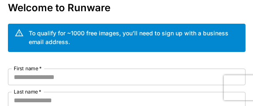
scroll to position [83, 0]
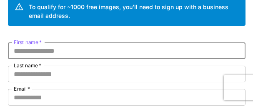
click at [44, 51] on input "First name   *" at bounding box center [127, 51] width 238 height 17
paste input "*******"
type input "*******"
click at [42, 75] on input "Last name   *" at bounding box center [127, 74] width 238 height 17
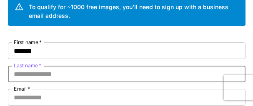
click at [34, 75] on input "Last name   *" at bounding box center [127, 74] width 238 height 17
paste input "*****"
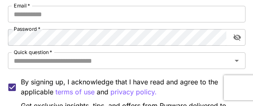
scroll to position [125, 0]
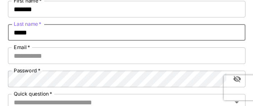
type input "*****"
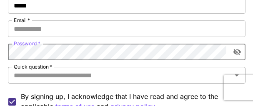
scroll to position [167, 0]
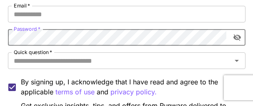
click at [236, 40] on icon "toggle password visibility" at bounding box center [237, 37] width 8 height 8
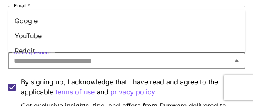
click at [91, 65] on input "Quick question   *" at bounding box center [119, 61] width 219 height 12
click at [33, 19] on li "Google" at bounding box center [127, 20] width 238 height 15
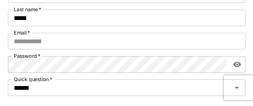
scroll to position [125, 0]
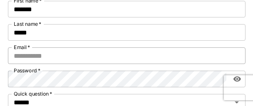
click at [43, 59] on input "Email   *" at bounding box center [127, 56] width 238 height 17
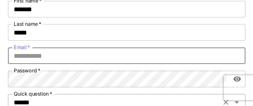
paste input "**********"
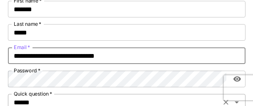
type input "**********"
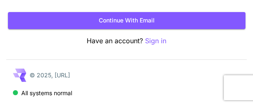
scroll to position [251, 0]
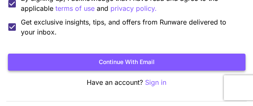
click at [126, 60] on button "Continue with email" at bounding box center [127, 62] width 238 height 17
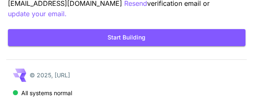
scroll to position [89, 0]
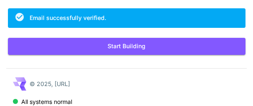
scroll to position [81, 0]
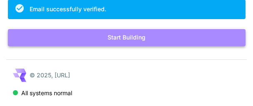
click at [114, 37] on button "Start Building" at bounding box center [127, 37] width 238 height 17
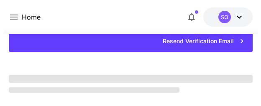
scroll to position [81, 0]
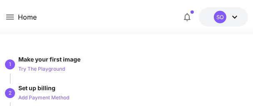
click at [232, 16] on icon at bounding box center [235, 17] width 10 height 10
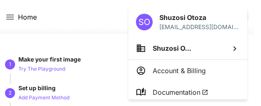
click at [78, 25] on div at bounding box center [130, 53] width 261 height 106
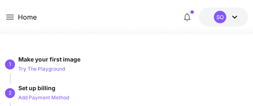
click at [230, 20] on icon at bounding box center [235, 17] width 10 height 10
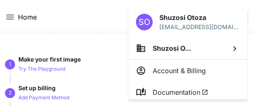
click at [74, 21] on div at bounding box center [130, 53] width 261 height 106
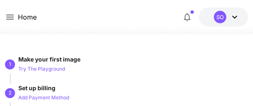
click at [3, 16] on div "Home $0.05 credits left SO" at bounding box center [126, 17] width 253 height 34
click at [8, 15] on icon at bounding box center [10, 17] width 8 height 5
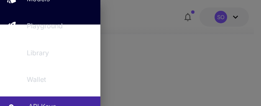
scroll to position [125, 0]
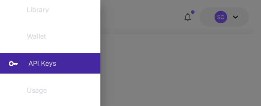
click at [42, 65] on p "API Keys" at bounding box center [42, 63] width 28 height 10
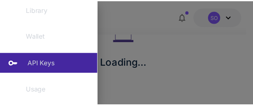
scroll to position [61, 0]
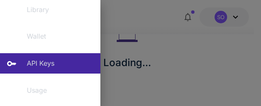
click at [175, 52] on div at bounding box center [130, 53] width 261 height 106
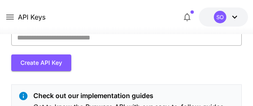
scroll to position [42, 0]
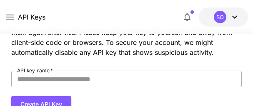
click at [71, 78] on input "API key name   *" at bounding box center [126, 79] width 231 height 17
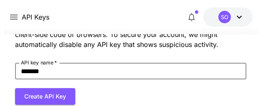
scroll to position [52, 0]
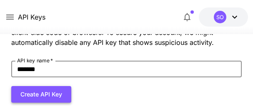
type input "*******"
click at [35, 96] on button "Create API Key" at bounding box center [41, 94] width 60 height 17
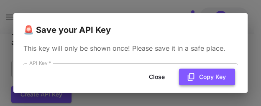
click at [211, 72] on button "Copy Key" at bounding box center [207, 77] width 56 height 17
